Goal: Unclear: Browse casually

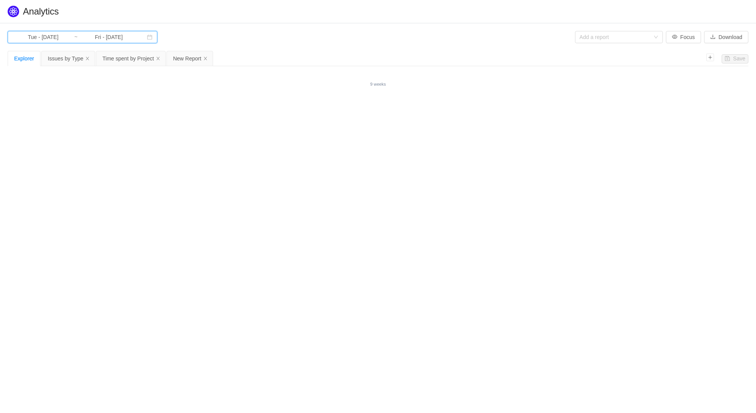
type input "Sat - [DATE]"
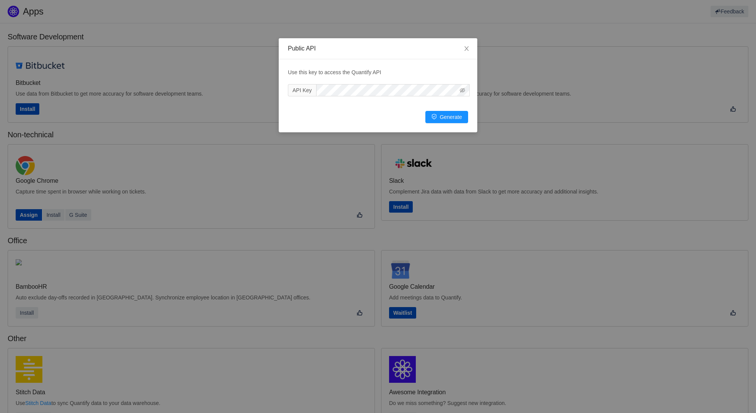
scroll to position [117, 0]
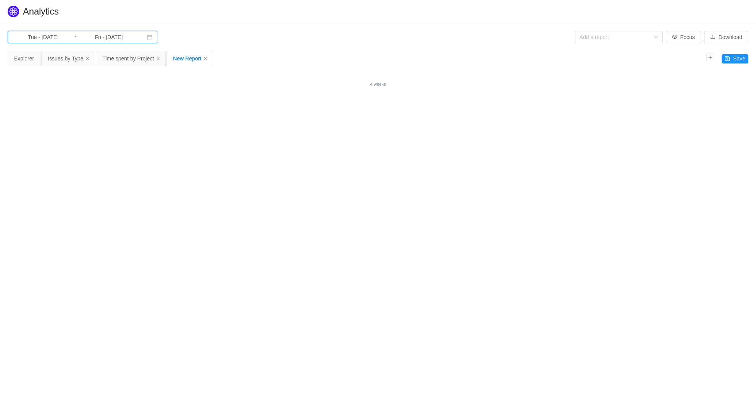
type input "Fri - [DATE]"
type input "Sun - [DATE]"
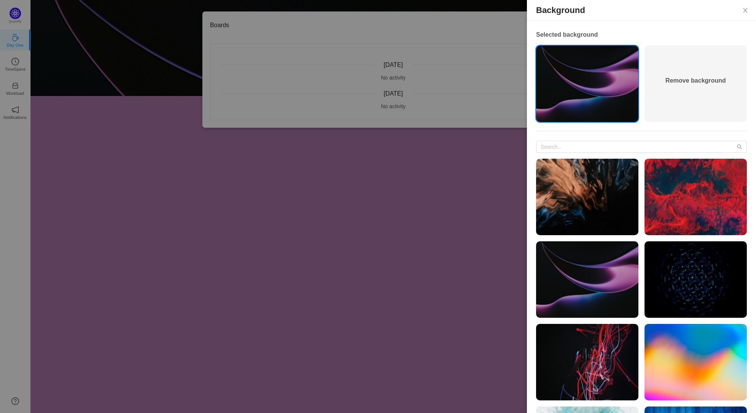
scroll to position [189, 0]
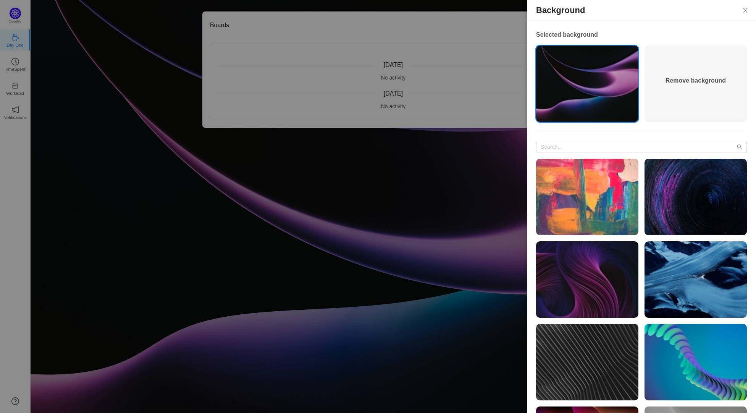
scroll to position [189, 0]
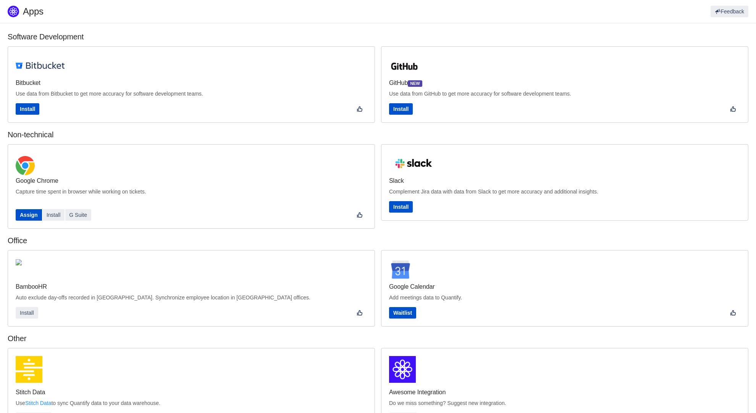
scroll to position [117, 0]
